Goal: Task Accomplishment & Management: Use online tool/utility

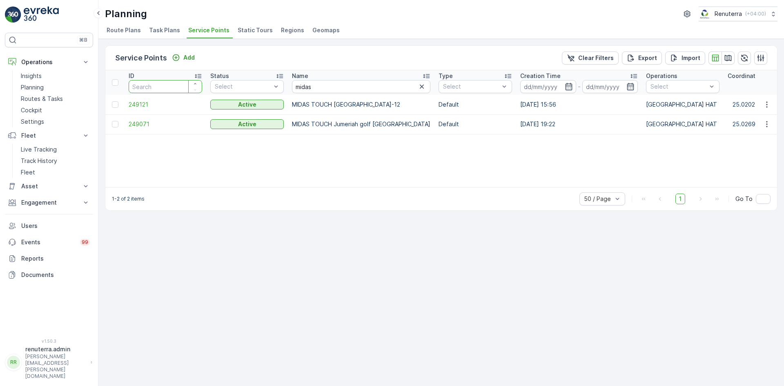
click at [149, 89] on input "number" at bounding box center [165, 86] width 73 height 13
click at [756, 180] on div "ID Status Select Name midas Type Select Creation Time - Operations Select Coord…" at bounding box center [441, 128] width 672 height 117
click at [275, 176] on div "ID Status Select Name midas Type Select Creation Time - Operations Select Coord…" at bounding box center [441, 128] width 672 height 117
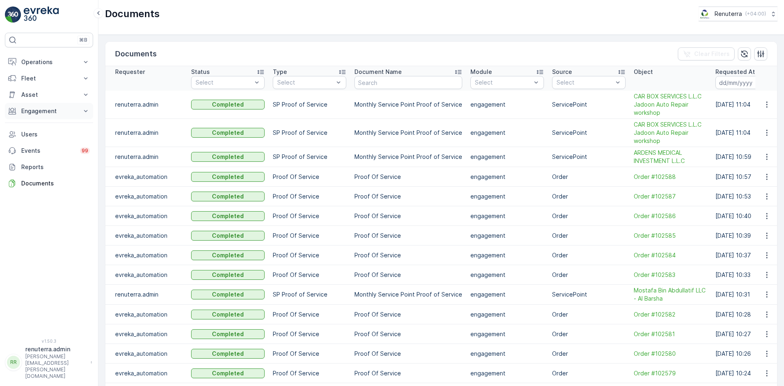
click at [70, 109] on p "Engagement" at bounding box center [49, 111] width 56 height 8
click at [57, 161] on p "Service Points" at bounding box center [41, 159] width 40 height 8
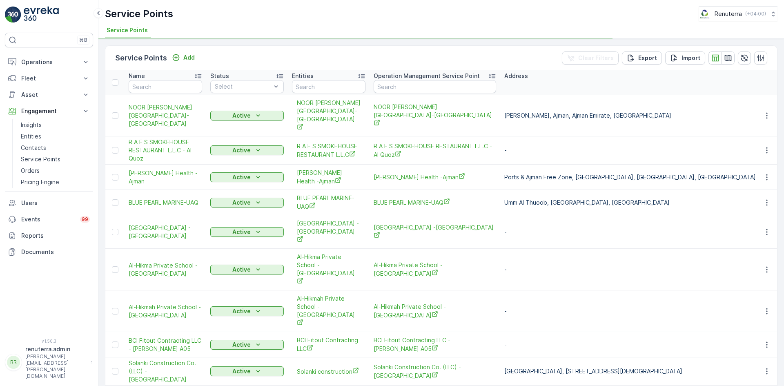
click at [176, 85] on input "text" at bounding box center [165, 86] width 73 height 13
click at [169, 81] on input "text" at bounding box center [165, 86] width 73 height 13
type input "si"
click at [169, 81] on input "si" at bounding box center [165, 86] width 73 height 13
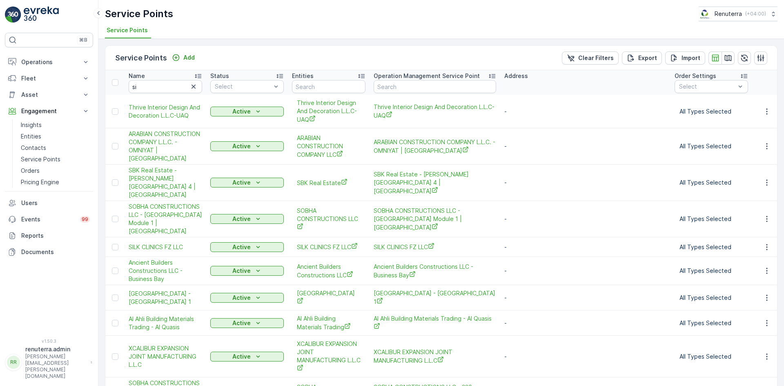
click at [159, 79] on div "Name" at bounding box center [165, 76] width 73 height 8
click at [162, 87] on input "si" at bounding box center [165, 86] width 73 height 13
type input "s"
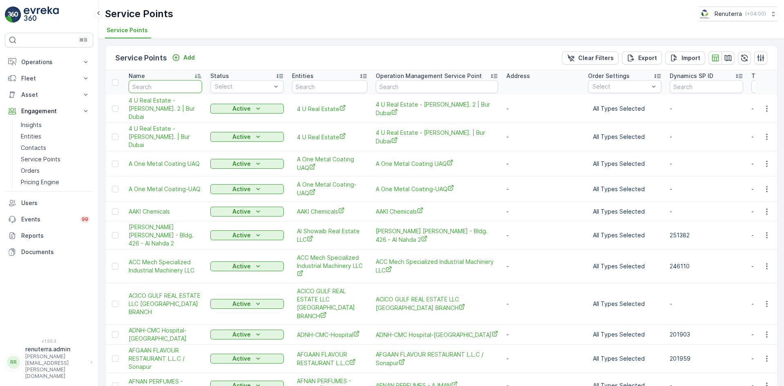
click at [148, 83] on input "text" at bounding box center [165, 86] width 73 height 13
type input "rexo"
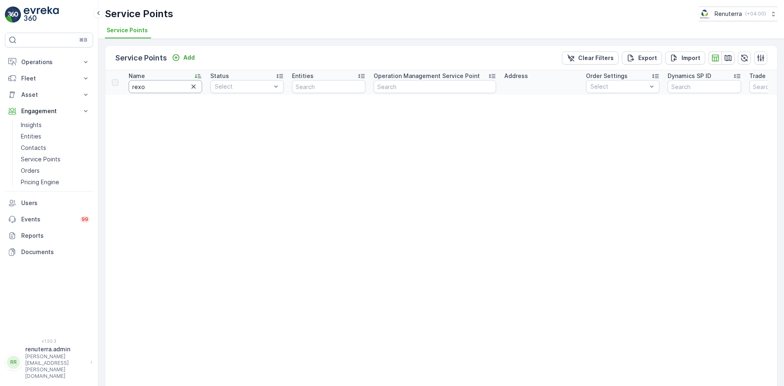
drag, startPoint x: 136, startPoint y: 87, endPoint x: 139, endPoint y: 89, distance: 4.4
click at [138, 88] on input "rexo" at bounding box center [165, 86] width 73 height 13
type input "rixo"
click at [150, 87] on input "rixo" at bounding box center [165, 86] width 73 height 13
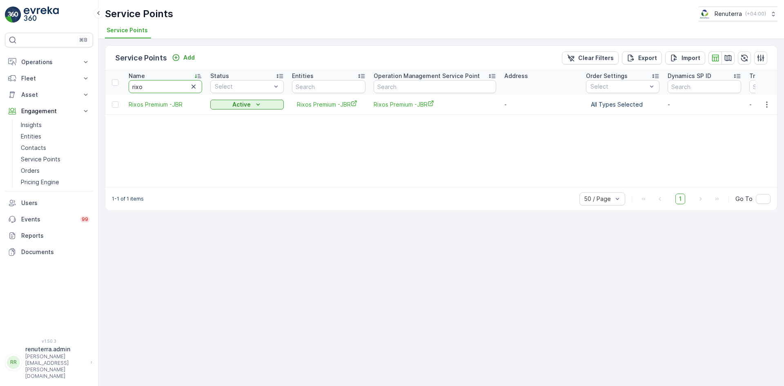
click at [152, 85] on input "rixo" at bounding box center [165, 86] width 73 height 13
type input "r"
type input "au"
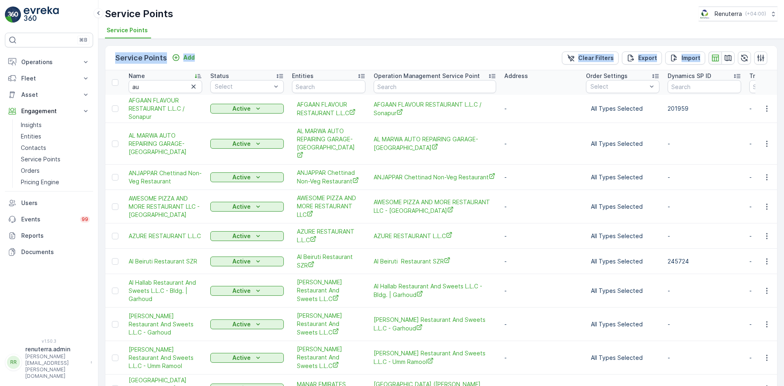
drag, startPoint x: 320, startPoint y: 24, endPoint x: 713, endPoint y: 54, distance: 393.9
click at [713, 55] on div "Service Points Renuterra ( +04:00 ) Service Points Service Points Add Clear Fil…" at bounding box center [440, 193] width 685 height 386
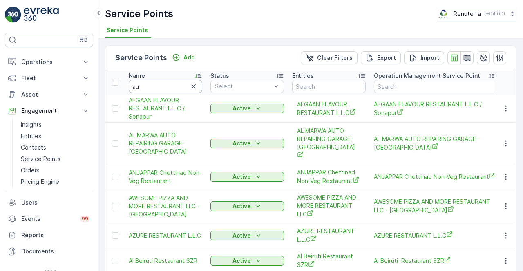
click at [144, 88] on input "au" at bounding box center [165, 86] width 73 height 13
drag, startPoint x: 143, startPoint y: 87, endPoint x: 126, endPoint y: 87, distance: 17.6
click at [126, 87] on th "Name au" at bounding box center [166, 82] width 82 height 24
paste input "ZURE RESTAURANT L.L.C. -"
type input "ZURE RESTAURANT L.L.C. -"
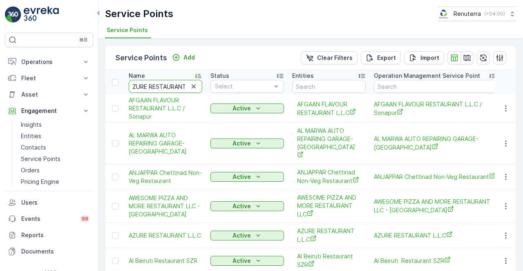
scroll to position [0, 24]
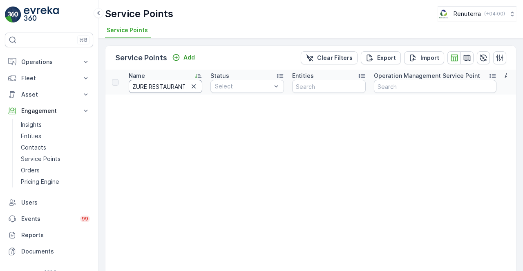
click at [133, 87] on input "ZURE RESTAURANT L.L.C. -" at bounding box center [165, 86] width 73 height 13
type input "aZURE RESTAURANT L.L.C. -"
click at [182, 86] on input "aZURE RESTAURANT L.L.C. -" at bounding box center [165, 86] width 73 height 13
click at [191, 85] on icon "button" at bounding box center [193, 86] width 8 height 8
click at [158, 89] on input "text" at bounding box center [165, 86] width 73 height 13
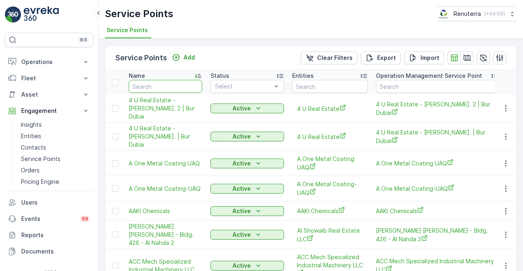
click at [157, 89] on input "text" at bounding box center [165, 86] width 73 height 13
type input "Azur"
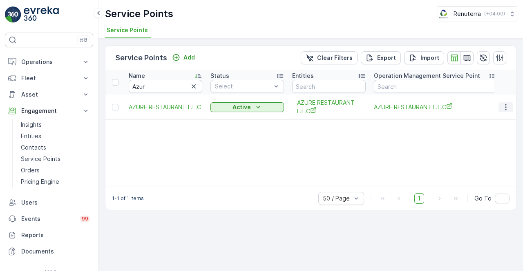
click at [500, 109] on button "button" at bounding box center [505, 107] width 15 height 10
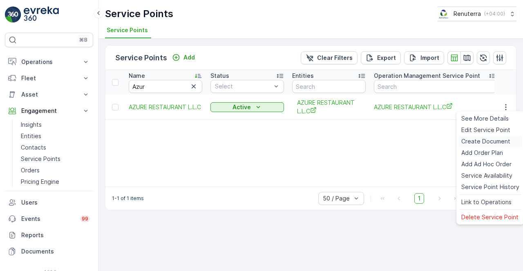
click at [477, 142] on span "Create Document" at bounding box center [485, 142] width 49 height 8
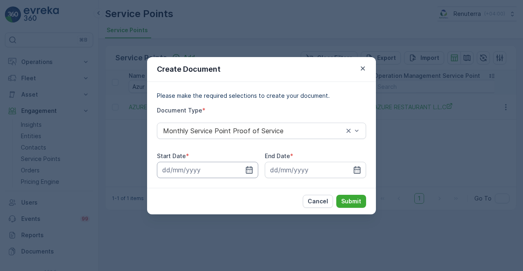
click at [244, 173] on input at bounding box center [207, 170] width 101 height 16
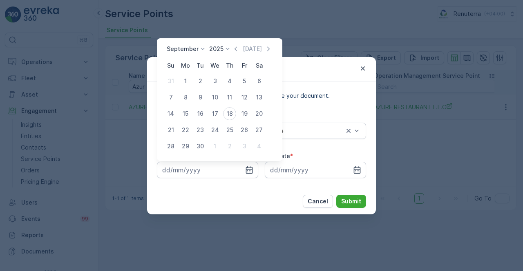
click at [234, 48] on icon "button" at bounding box center [235, 49] width 8 height 8
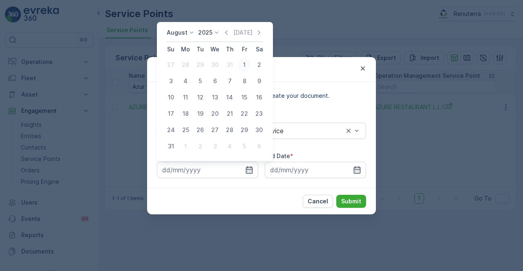
click at [245, 68] on div "1" at bounding box center [244, 64] width 13 height 13
type input "01.08.2025"
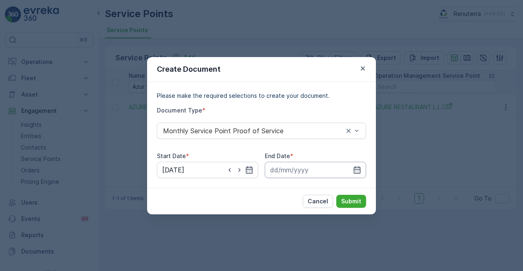
drag, startPoint x: 350, startPoint y: 172, endPoint x: 349, endPoint y: 168, distance: 4.2
click at [350, 170] on input at bounding box center [315, 170] width 101 height 16
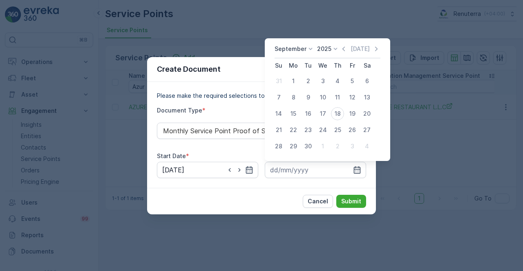
drag, startPoint x: 343, startPoint y: 46, endPoint x: 338, endPoint y: 56, distance: 10.6
click at [343, 47] on icon "button" at bounding box center [343, 49] width 8 height 8
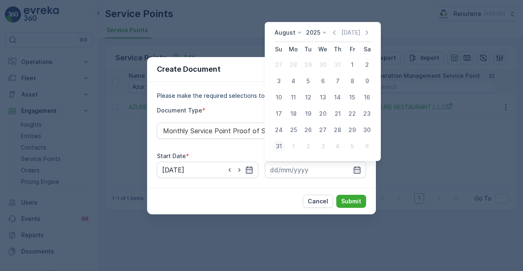
click at [281, 142] on div "31" at bounding box center [278, 146] width 13 height 13
type input "31.08.2025"
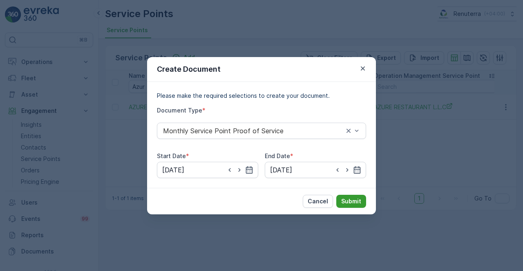
click at [346, 198] on p "Submit" at bounding box center [351, 202] width 20 height 8
click at [353, 201] on p "Submit" at bounding box center [351, 202] width 20 height 8
click at [236, 166] on icon "button" at bounding box center [239, 170] width 8 height 8
click at [250, 171] on icon "button" at bounding box center [249, 169] width 7 height 7
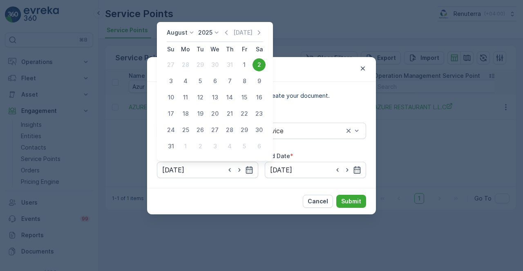
click at [259, 28] on div "August 2025 Today Su Mo Tu We Th Fr Sa 27 28 29 30 31 1 2 3 4 5 6 7 8 9 10 11 1…" at bounding box center [215, 91] width 116 height 139
click at [257, 35] on icon "button" at bounding box center [259, 33] width 8 height 8
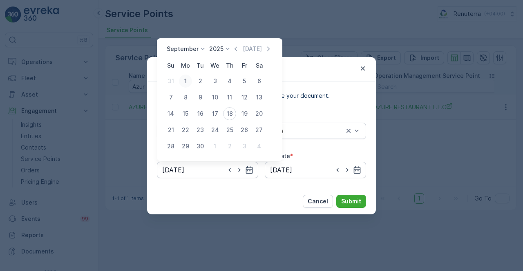
click at [187, 80] on div "1" at bounding box center [185, 81] width 13 height 13
type input "01.09.2025"
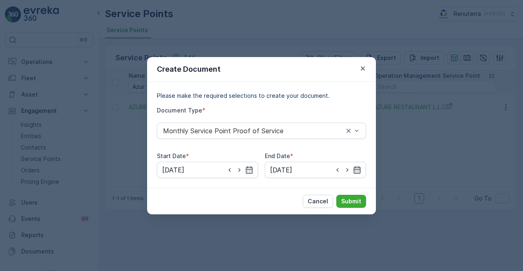
click at [356, 171] on icon "button" at bounding box center [357, 170] width 8 height 8
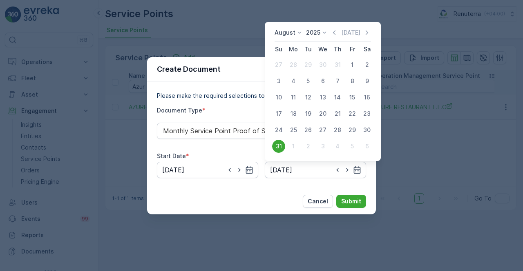
click at [365, 34] on icon "button" at bounding box center [367, 33] width 8 height 8
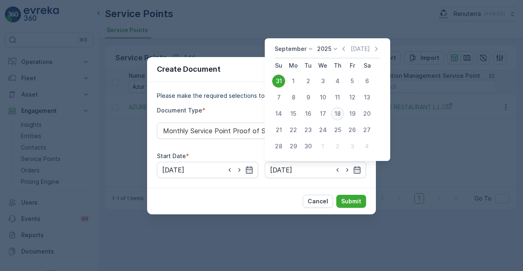
click at [337, 113] on div "18" at bounding box center [337, 113] width 13 height 13
type input "18.09.2025"
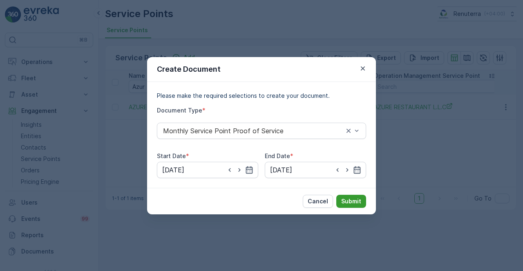
click at [347, 205] on p "Submit" at bounding box center [351, 202] width 20 height 8
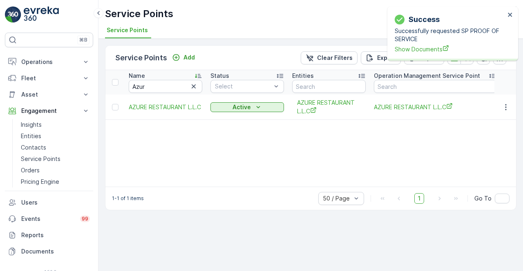
click at [415, 54] on div "Success Successfully requested SP PROOF OF SERVICE Show Documents" at bounding box center [449, 33] width 115 height 44
click at [414, 49] on span "Show Documents" at bounding box center [449, 49] width 110 height 9
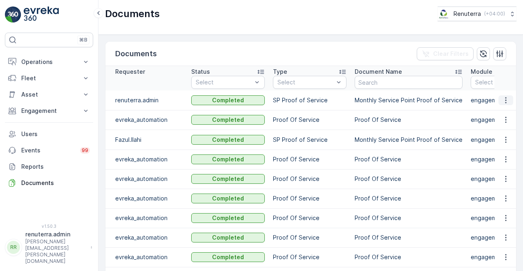
click at [498, 102] on button "button" at bounding box center [505, 101] width 15 height 10
click at [501, 114] on span "See Details" at bounding box center [502, 112] width 31 height 8
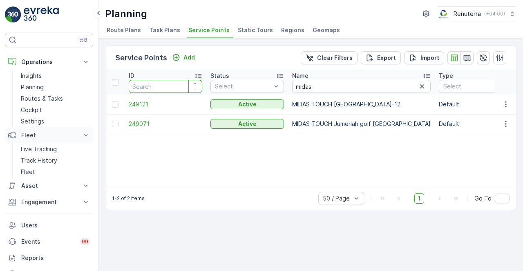
click at [87, 138] on icon at bounding box center [86, 135] width 8 height 8
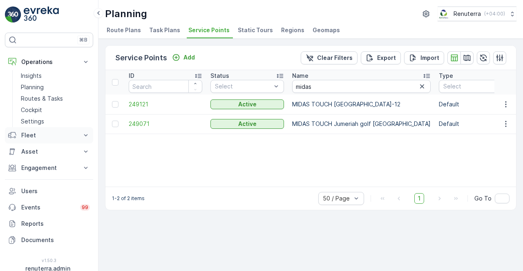
click at [88, 138] on icon at bounding box center [86, 135] width 8 height 8
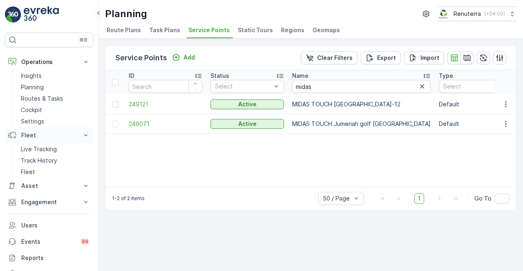
click at [88, 138] on icon at bounding box center [86, 135] width 8 height 8
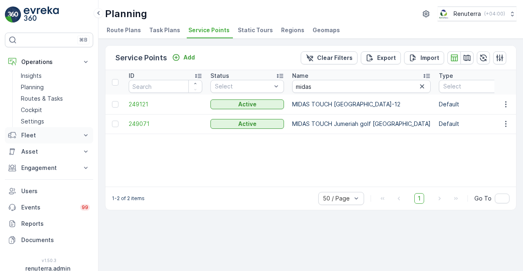
click at [87, 138] on icon at bounding box center [86, 135] width 8 height 8
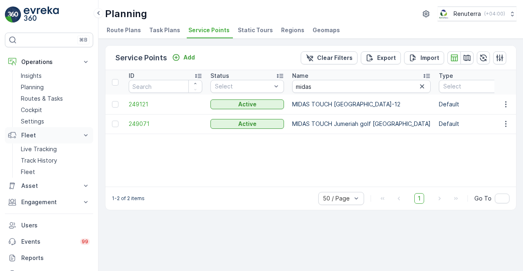
click at [87, 138] on icon at bounding box center [86, 135] width 8 height 8
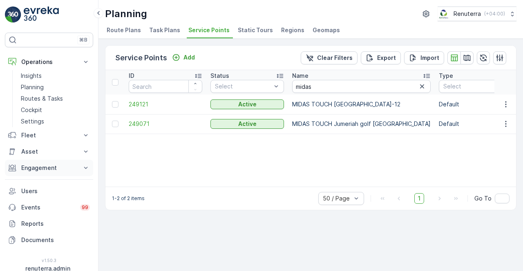
drag, startPoint x: 85, startPoint y: 177, endPoint x: 85, endPoint y: 172, distance: 4.5
click at [85, 174] on div "Operations Insights Planning Routes & Tasks Cockpit Settings Fleet Live Trackin…" at bounding box center [49, 151] width 88 height 195
click at [85, 172] on button "Engagement" at bounding box center [49, 168] width 88 height 16
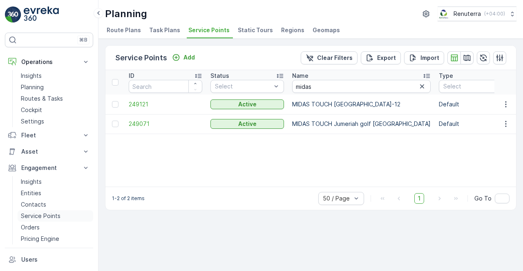
click at [45, 214] on p "Service Points" at bounding box center [41, 216] width 40 height 8
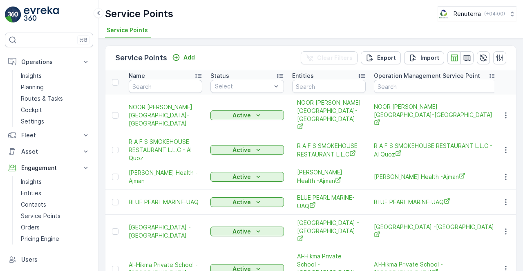
click at [165, 95] on td "NOOR [PERSON_NAME][GEOGRAPHIC_DATA]-[GEOGRAPHIC_DATA]" at bounding box center [166, 116] width 82 height 42
click at [158, 91] on input "text" at bounding box center [165, 86] width 73 height 13
type input "berkry"
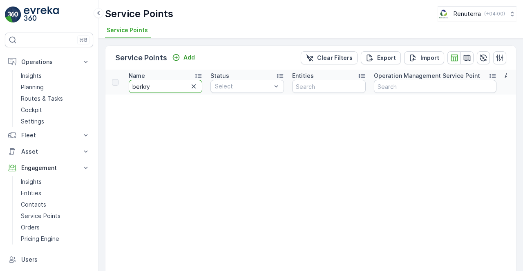
click at [164, 89] on input "berkry" at bounding box center [165, 86] width 73 height 13
type input "be"
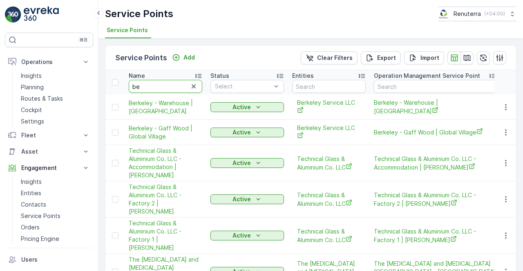
click at [164, 89] on input "be" at bounding box center [165, 86] width 73 height 13
type input "ber"
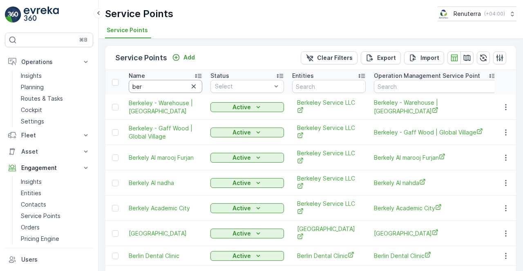
click at [150, 89] on input "ber" at bounding box center [165, 86] width 73 height 13
click at [150, 88] on input "ber" at bounding box center [165, 86] width 73 height 13
